Goal: Task Accomplishment & Management: Manage account settings

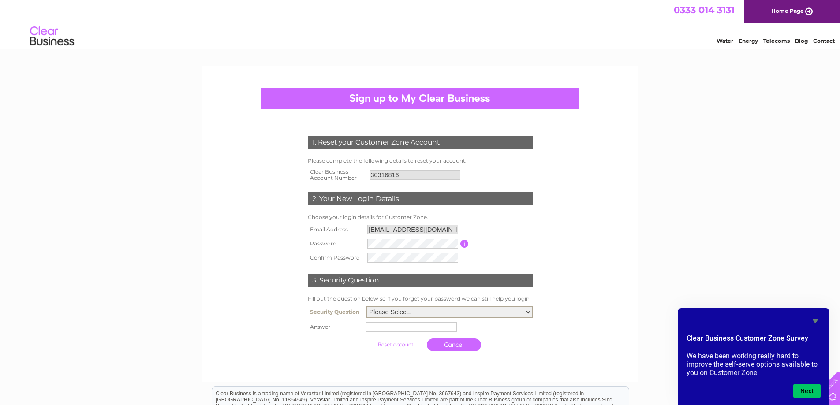
click at [415, 315] on select "Please Select.. In what town or city was your first job? In what town or city d…" at bounding box center [449, 312] width 167 height 11
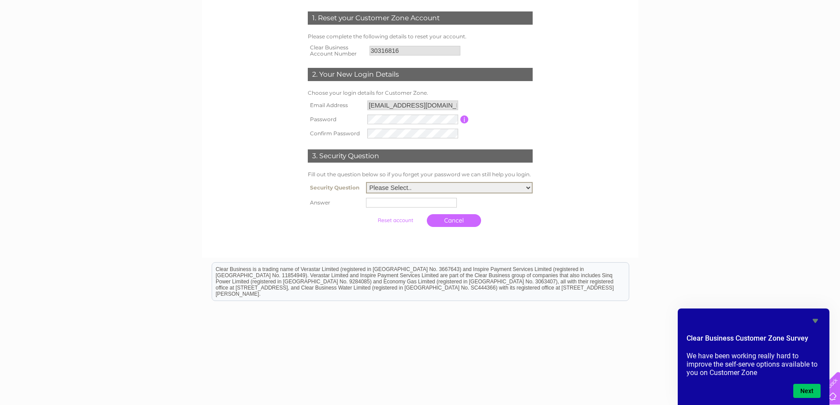
scroll to position [136, 0]
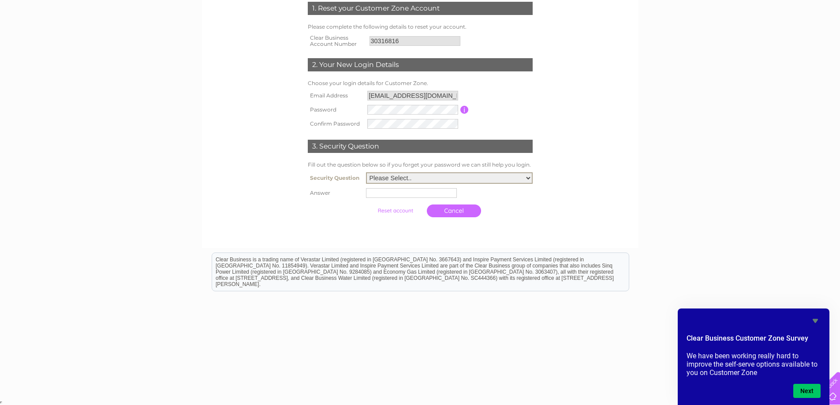
click at [427, 176] on select "Please Select.. In what town or city was your first job? In what town or city d…" at bounding box center [449, 177] width 167 height 11
select select "1"
click at [366, 172] on select "Please Select.. In what town or city was your first job? In what town or city d…" at bounding box center [449, 177] width 167 height 11
click at [414, 193] on input "text" at bounding box center [411, 193] width 91 height 10
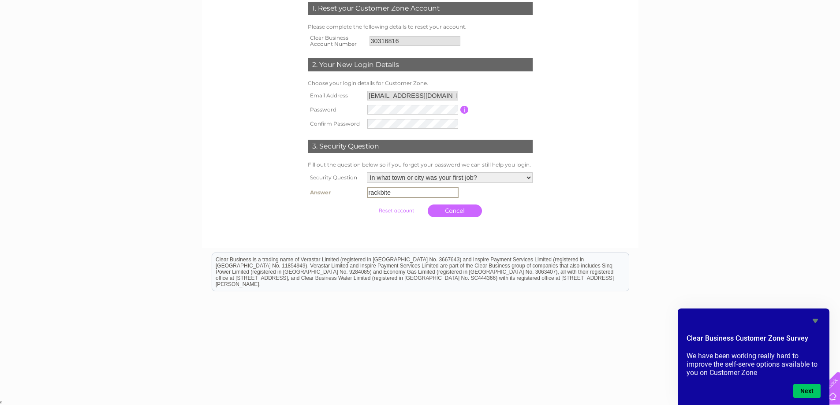
drag, startPoint x: 392, startPoint y: 193, endPoint x: 363, endPoint y: 200, distance: 29.4
click at [363, 200] on tbody "Security Question Please Select.. In what town or city was your first job? In w…" at bounding box center [420, 196] width 229 height 52
type input "rackbite"
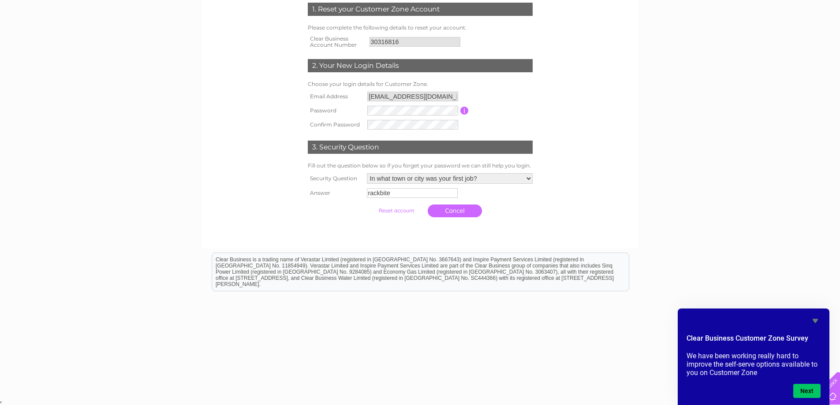
scroll to position [133, 0]
click at [404, 211] on input "submit" at bounding box center [396, 211] width 54 height 12
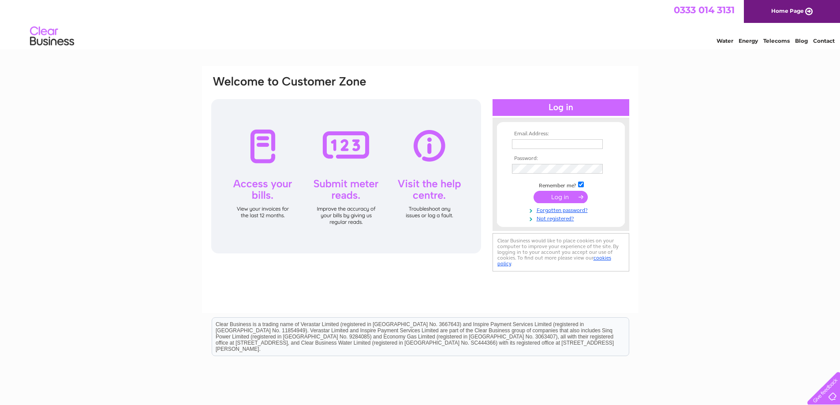
type input "rackbite163@gmail.com"
click at [552, 197] on input "submit" at bounding box center [561, 197] width 54 height 12
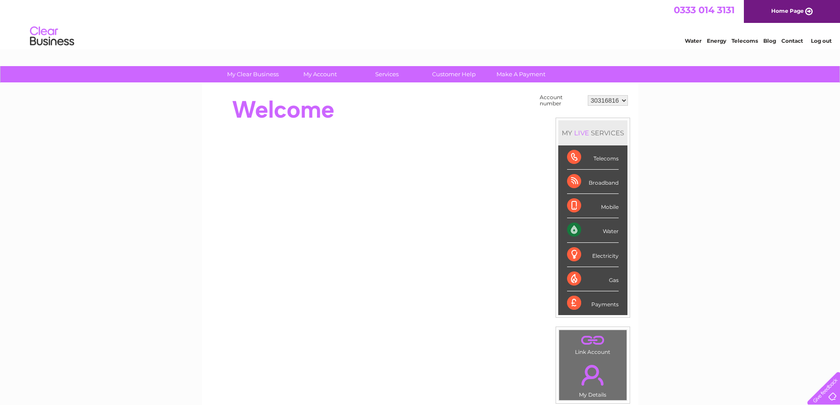
click at [612, 231] on div "Water" at bounding box center [593, 230] width 52 height 24
click at [612, 233] on div "Water" at bounding box center [593, 230] width 52 height 24
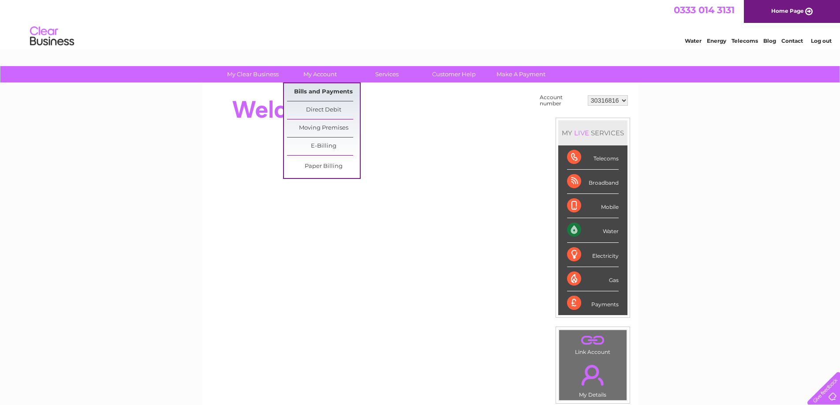
click at [317, 93] on link "Bills and Payments" at bounding box center [323, 92] width 73 height 18
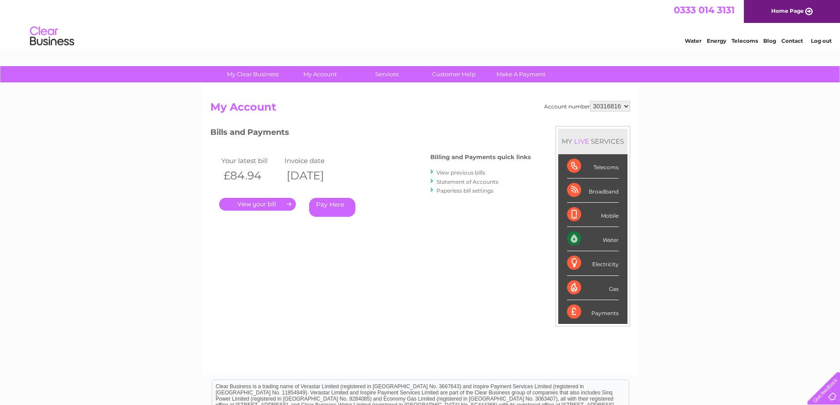
click at [255, 205] on link "." at bounding box center [257, 204] width 77 height 13
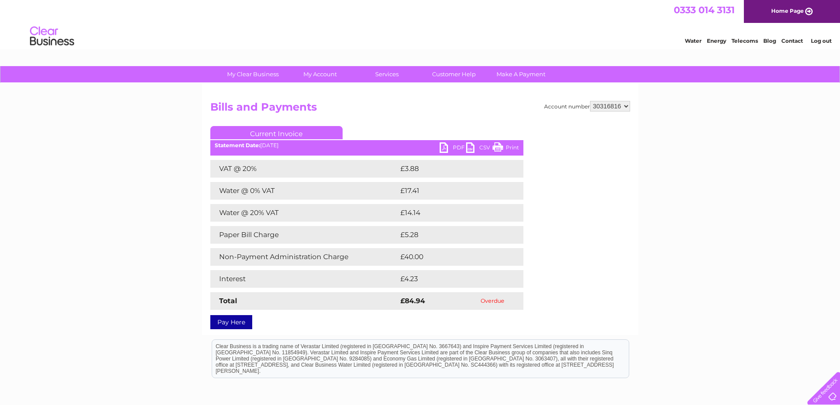
click at [454, 147] on link "PDF" at bounding box center [453, 148] width 26 height 13
